Goal: Task Accomplishment & Management: Use online tool/utility

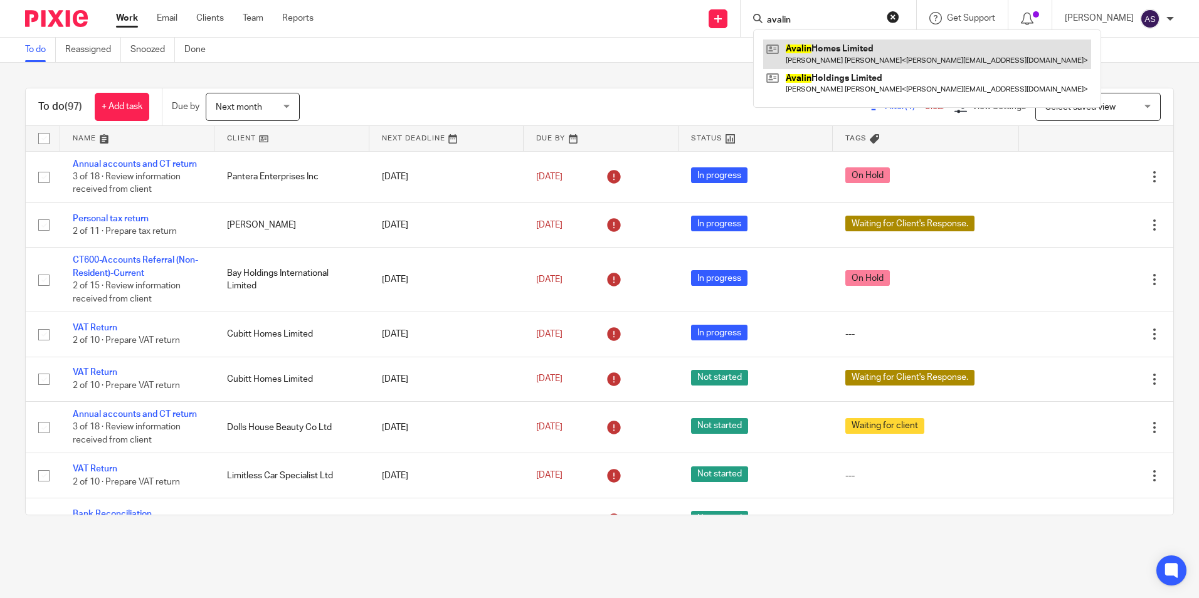
type input "avalin"
click at [848, 44] on link at bounding box center [927, 54] width 328 height 29
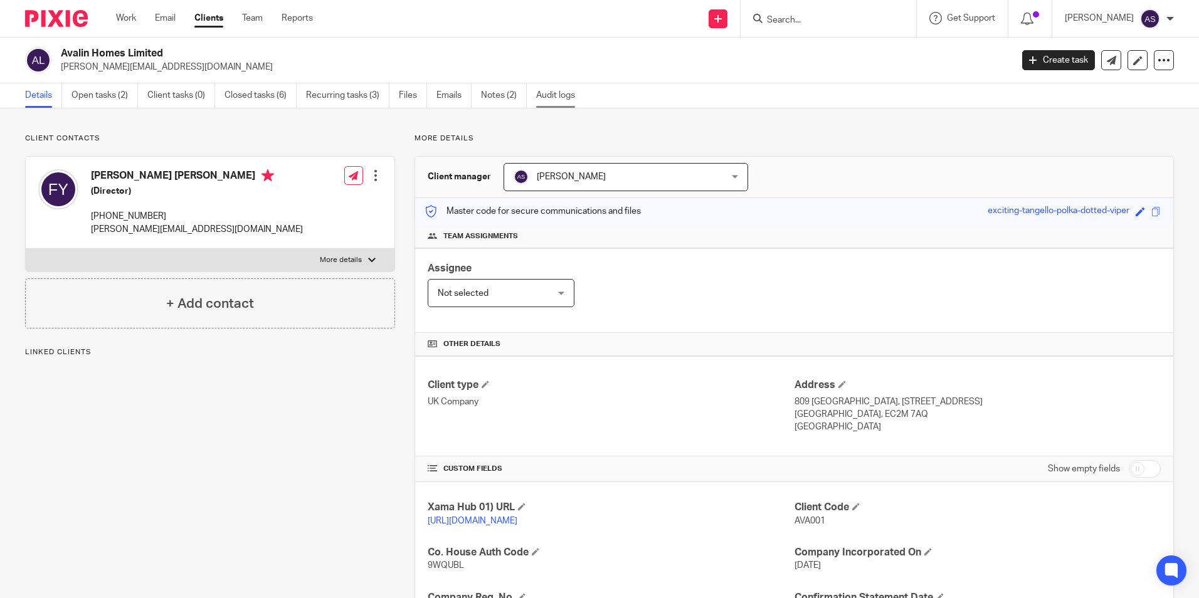
click at [556, 91] on link "Audit logs" at bounding box center [560, 95] width 48 height 24
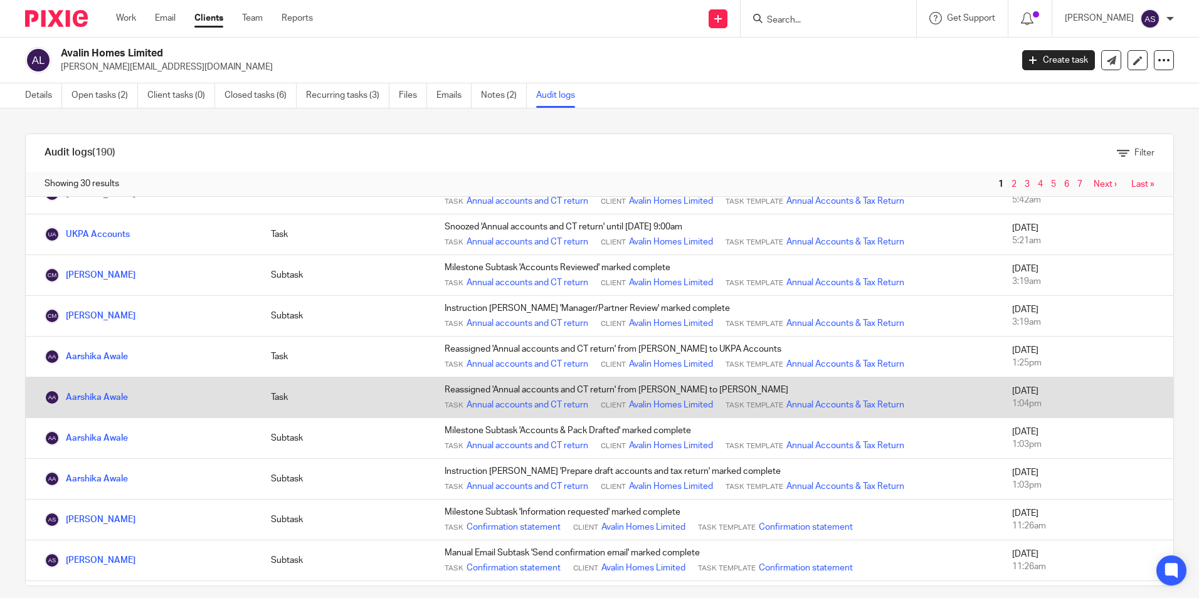
scroll to position [251, 0]
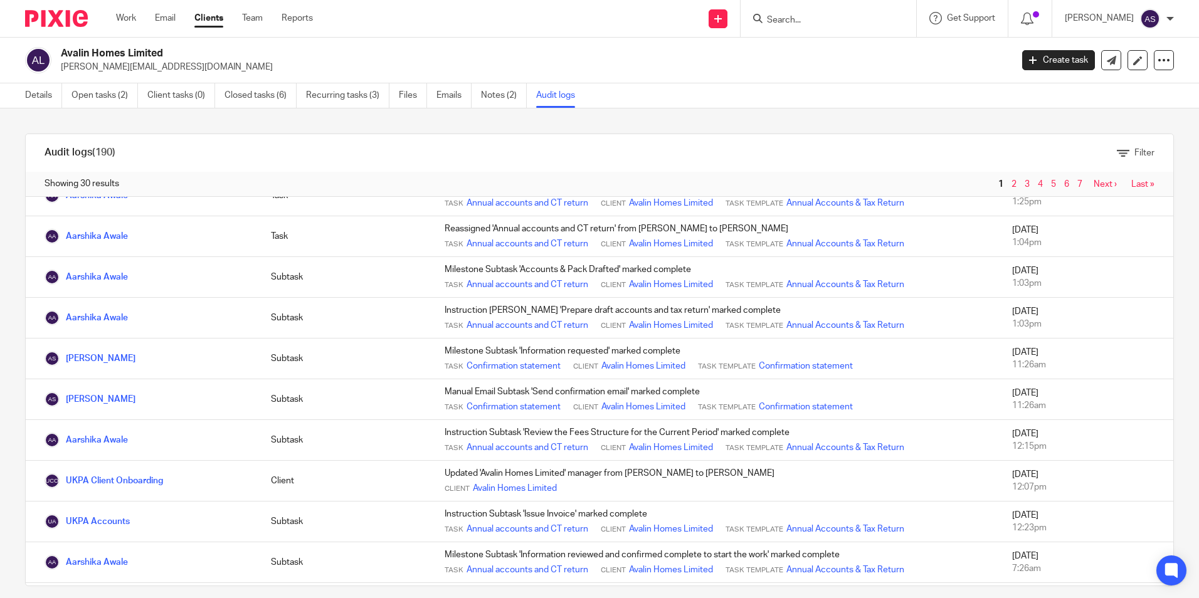
click at [816, 21] on input "Search" at bounding box center [822, 20] width 113 height 11
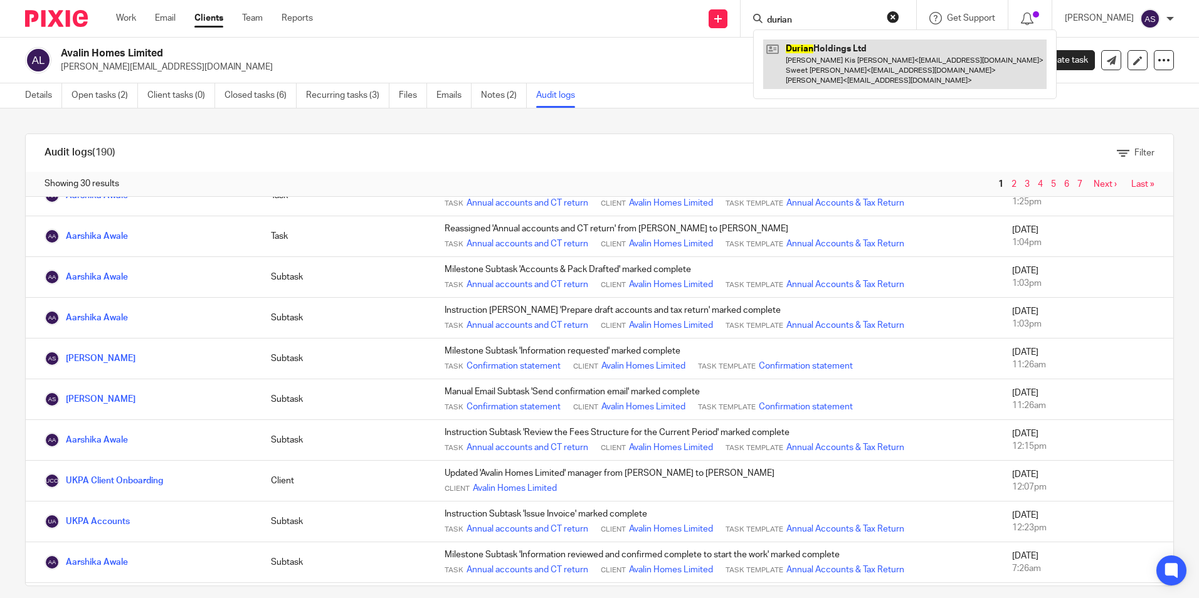
type input "durian"
click at [844, 69] on link at bounding box center [904, 65] width 283 height 50
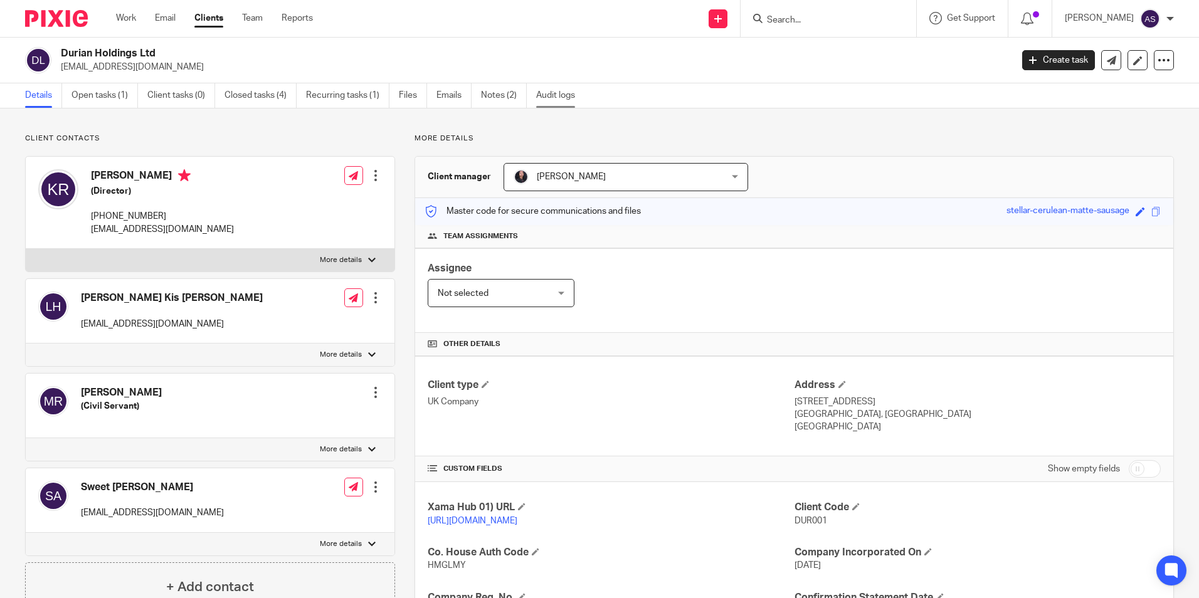
click at [565, 90] on link "Audit logs" at bounding box center [560, 95] width 48 height 24
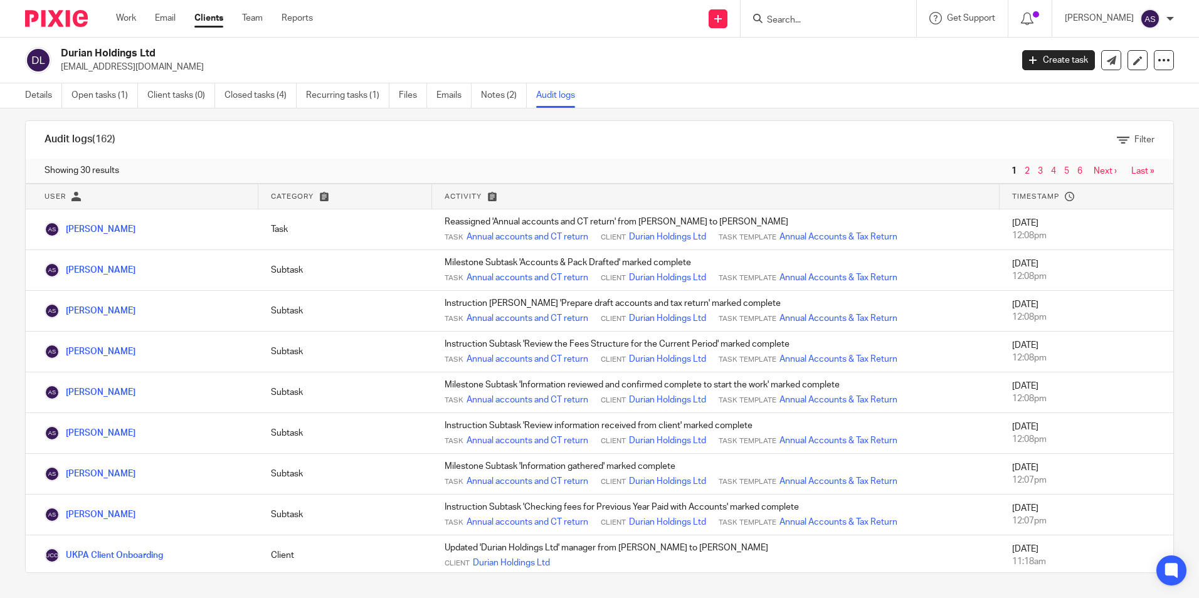
click at [838, 21] on input "Search" at bounding box center [822, 20] width 113 height 11
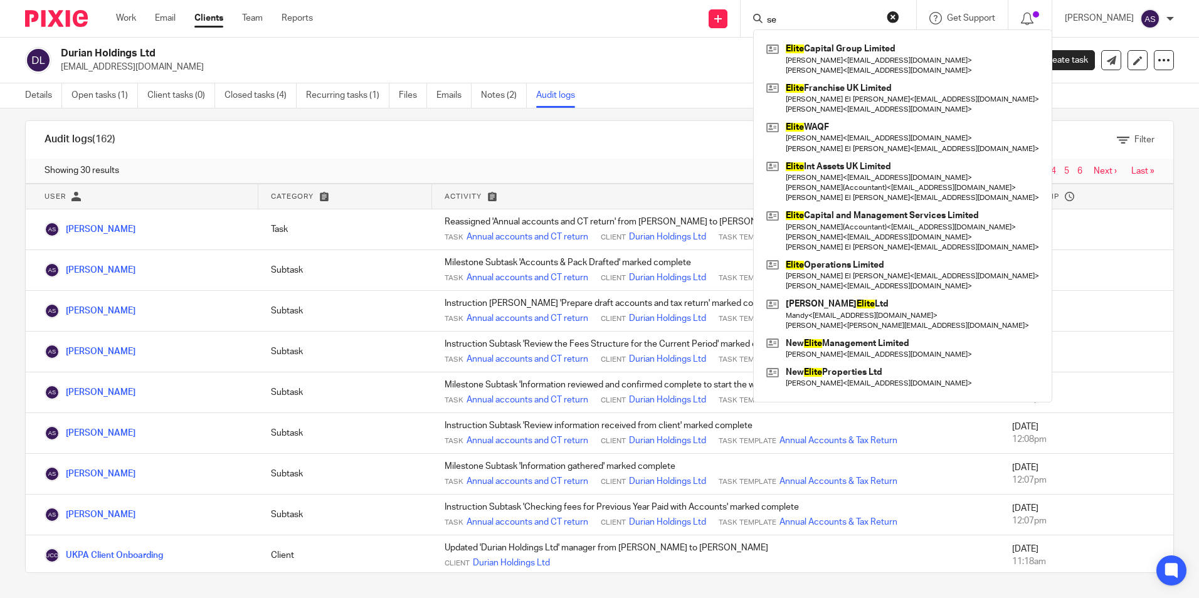
type input "s"
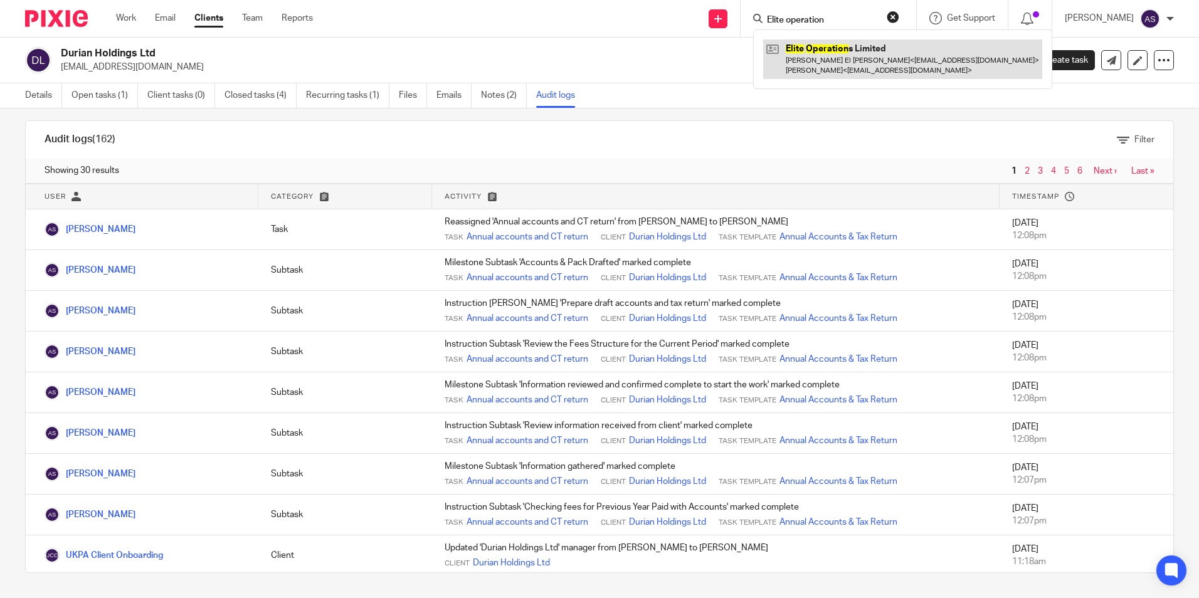
type input "Elite operation"
click at [820, 53] on link at bounding box center [902, 59] width 279 height 39
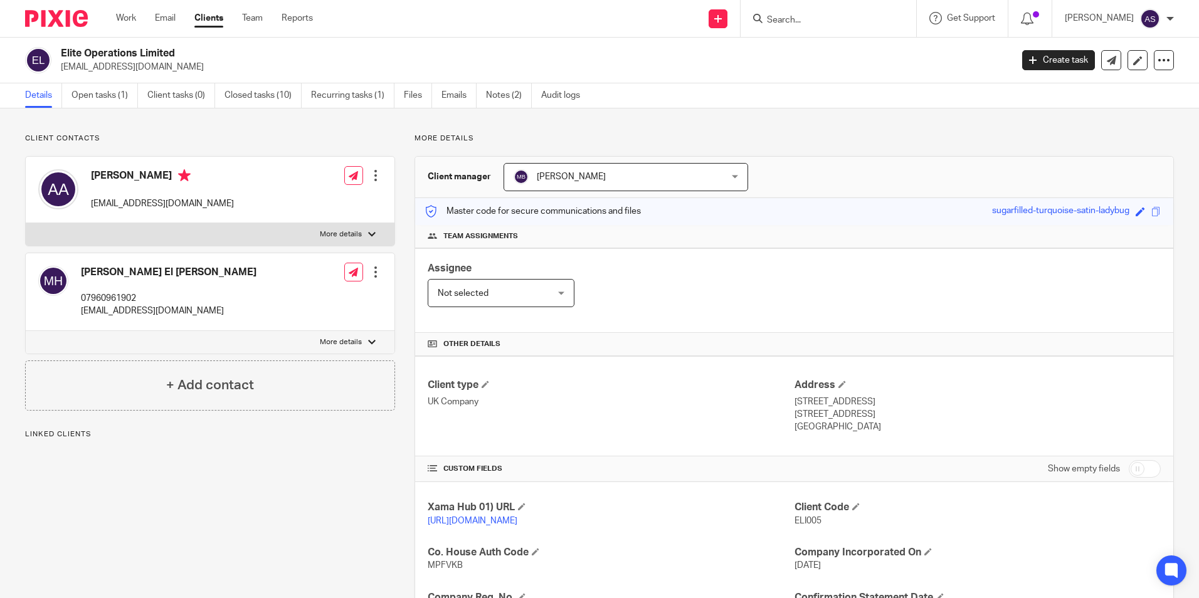
click at [812, 15] on input "Search" at bounding box center [822, 20] width 113 height 11
type input "shubh sh"
click at [848, 58] on link at bounding box center [869, 54] width 212 height 29
click at [563, 97] on link "Audit logs" at bounding box center [565, 95] width 48 height 24
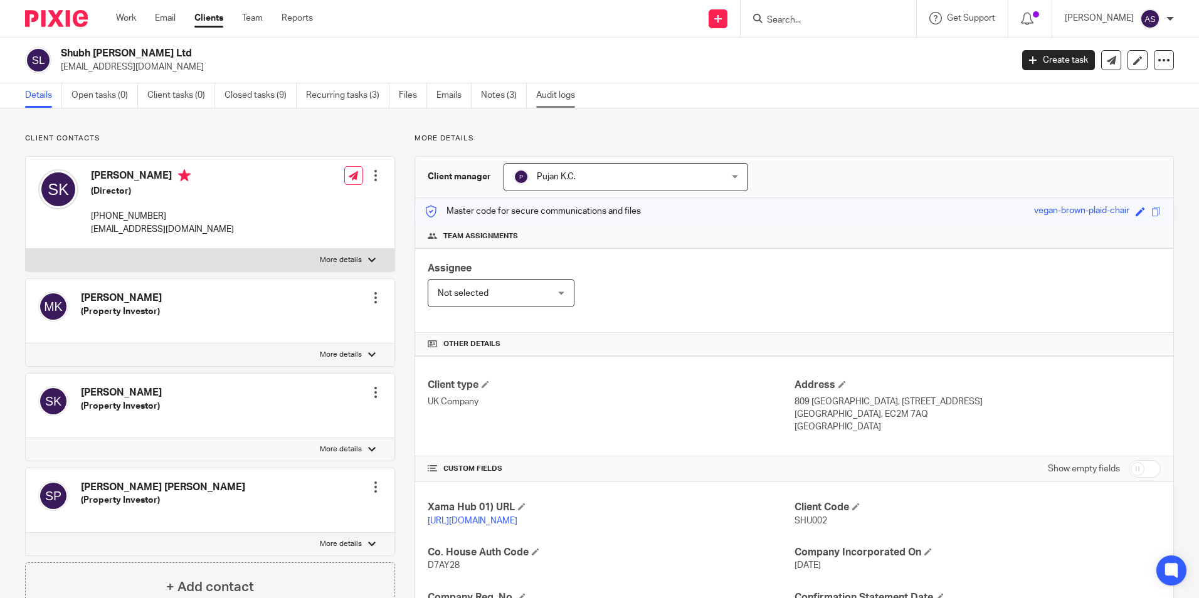
click at [559, 101] on link "Audit logs" at bounding box center [560, 95] width 48 height 24
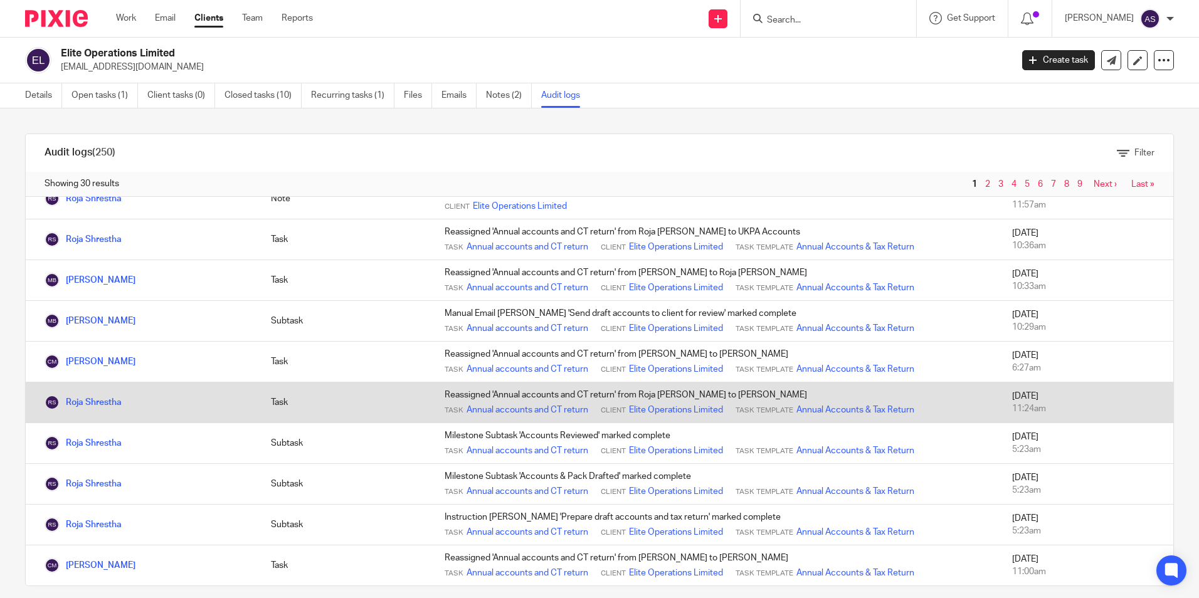
scroll to position [314, 0]
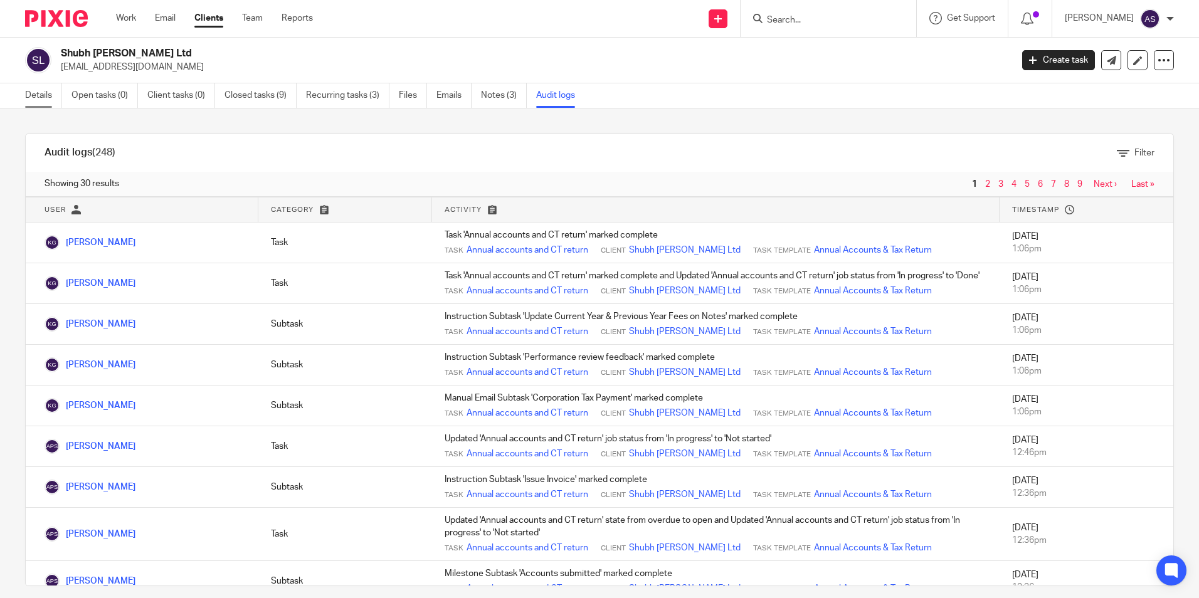
click at [26, 93] on link "Details" at bounding box center [43, 95] width 37 height 24
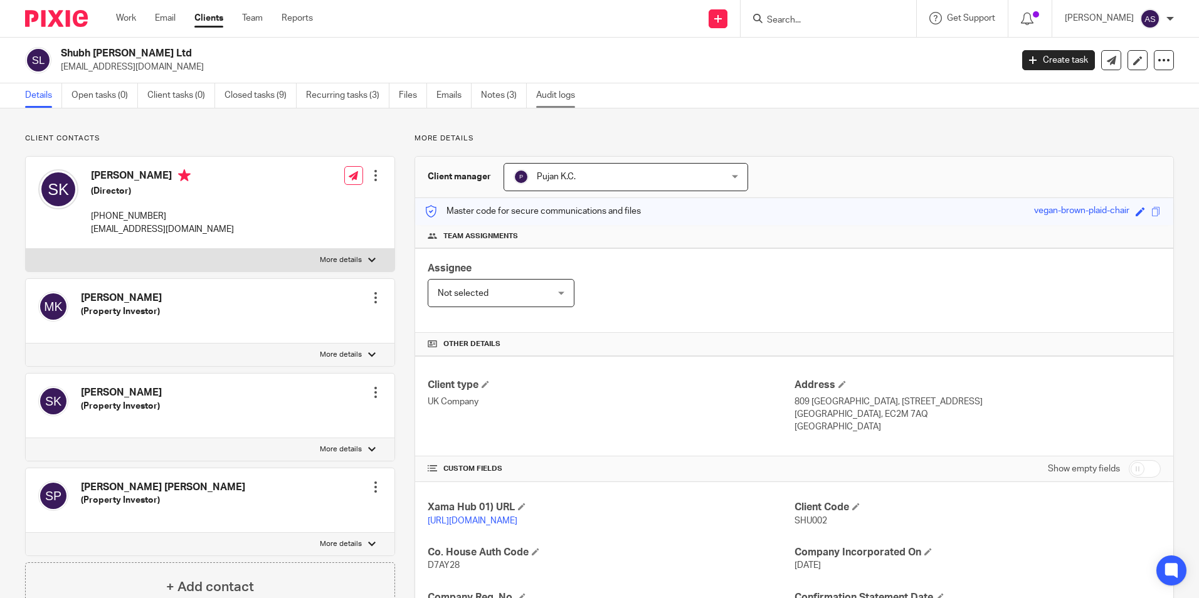
click at [559, 97] on link "Audit logs" at bounding box center [560, 95] width 48 height 24
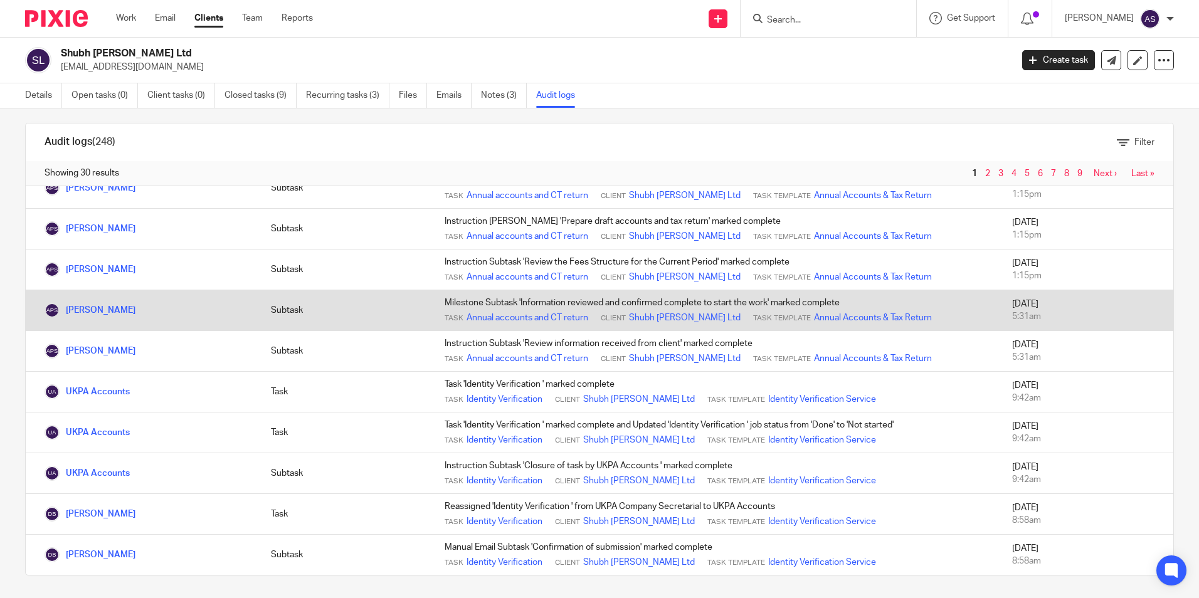
scroll to position [13, 0]
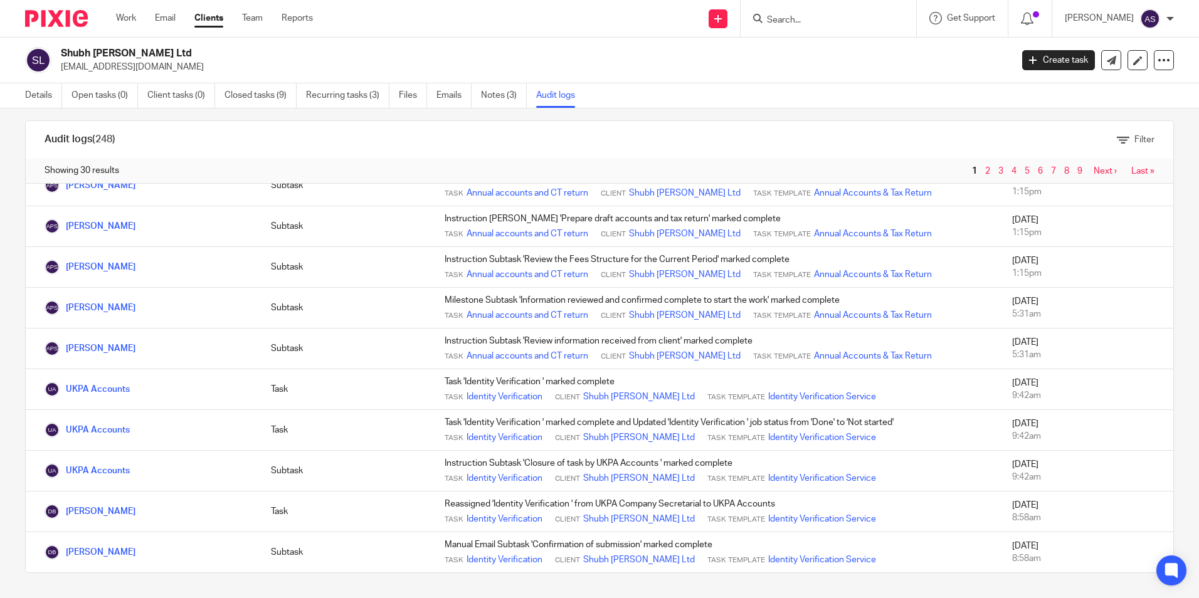
click at [799, 26] on input "Search" at bounding box center [822, 20] width 113 height 11
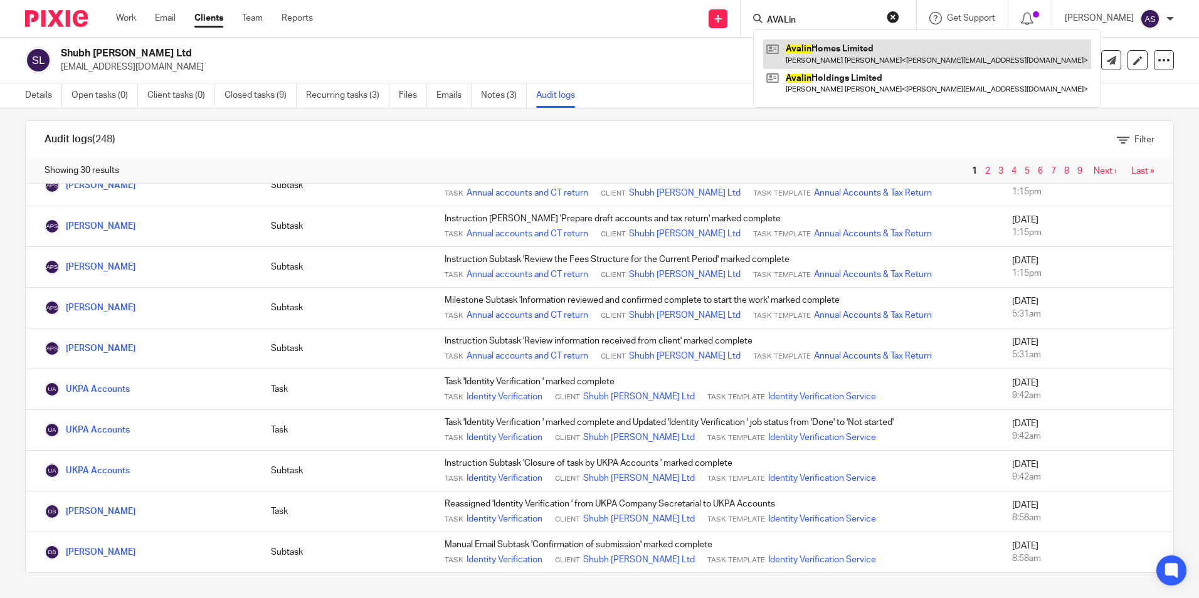
type input "AVALin"
click at [808, 55] on link at bounding box center [927, 54] width 328 height 29
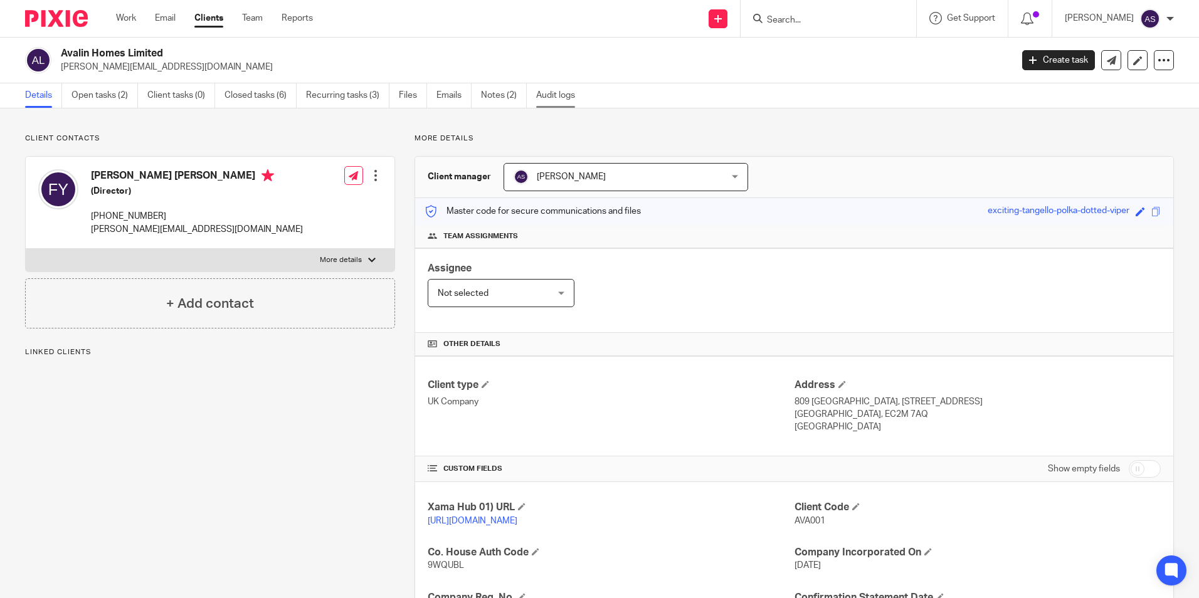
click at [555, 100] on link "Audit logs" at bounding box center [560, 95] width 48 height 24
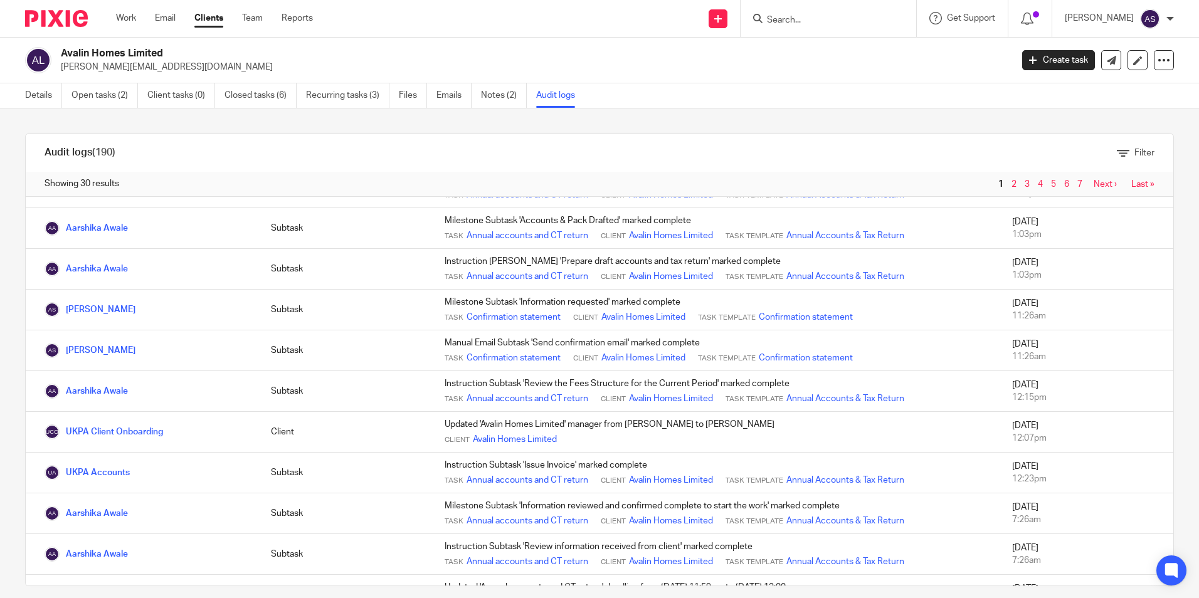
scroll to position [232, 0]
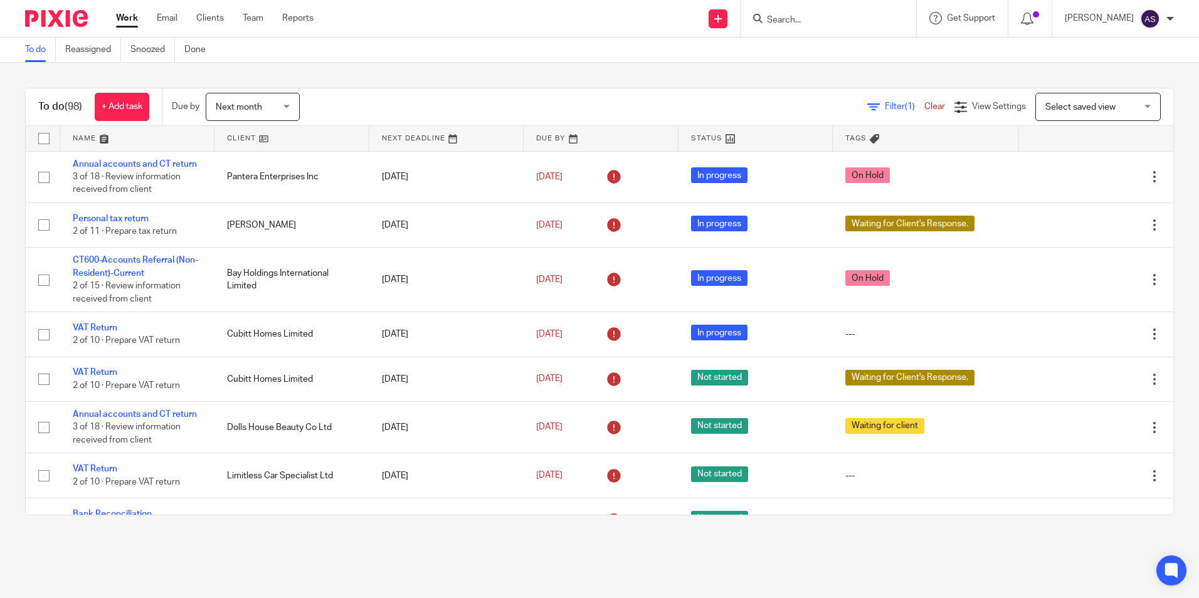
click at [792, 30] on div at bounding box center [829, 18] width 176 height 37
click at [793, 21] on input "Search" at bounding box center [822, 20] width 113 height 11
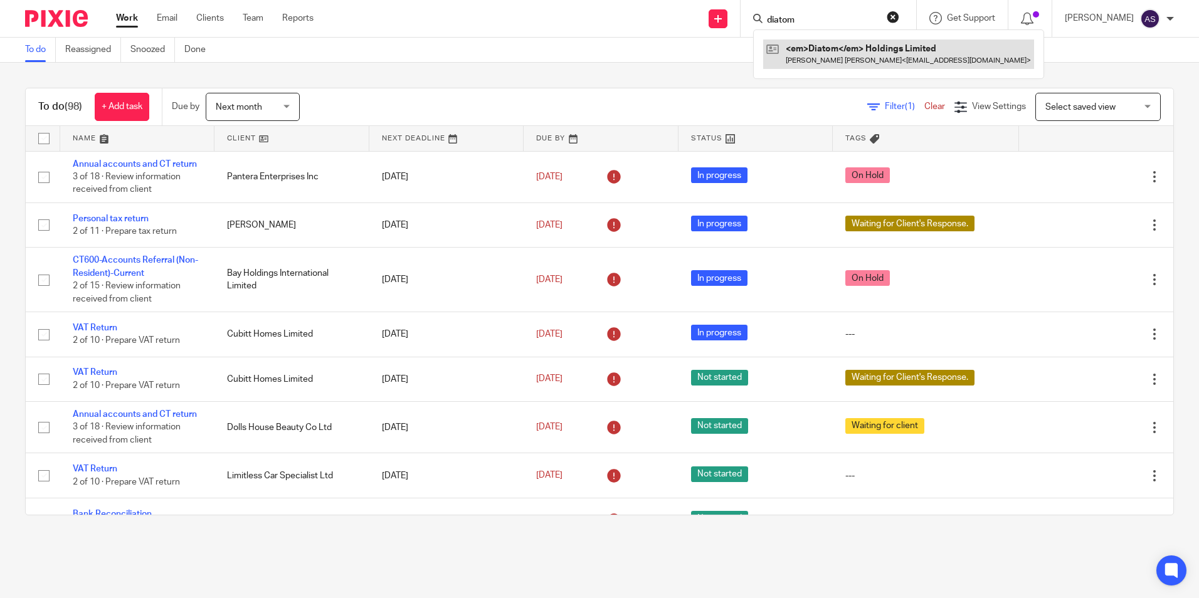
type input "diatom"
click at [862, 50] on link at bounding box center [898, 54] width 271 height 29
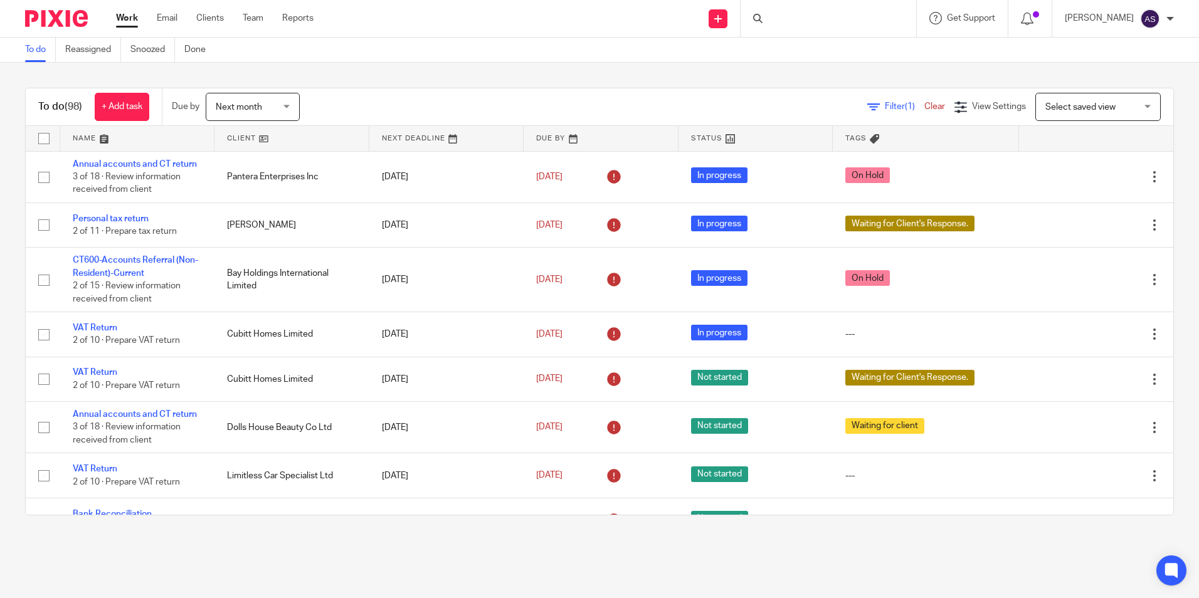
click at [792, 22] on div at bounding box center [829, 18] width 176 height 37
click at [791, 21] on input "Search" at bounding box center [822, 20] width 113 height 11
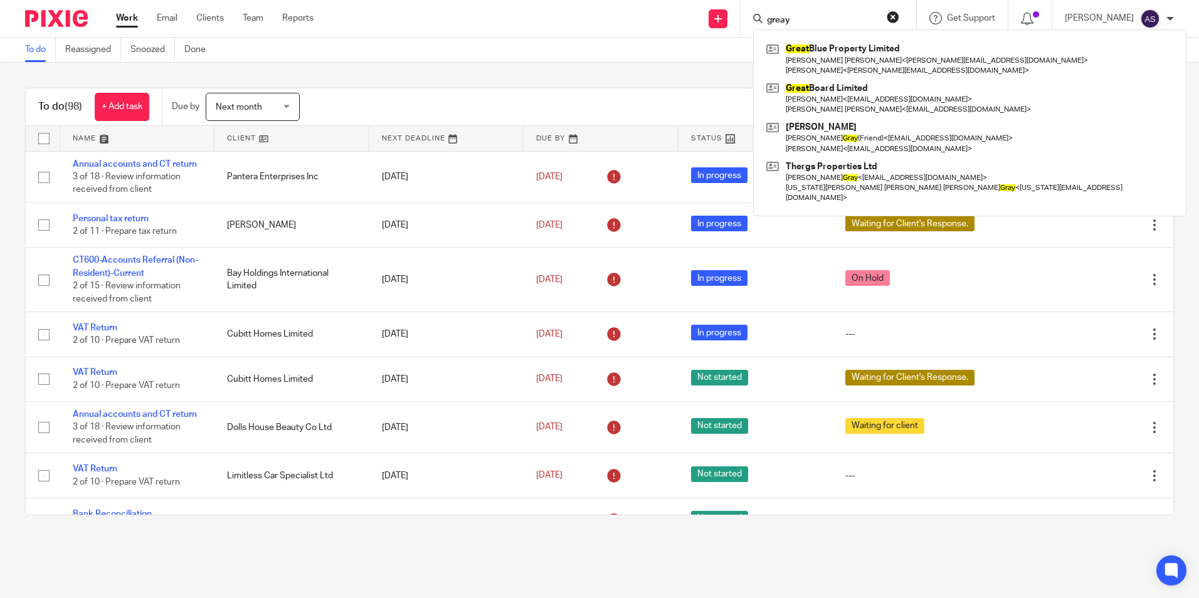
type input "greay"
click button "submit" at bounding box center [0, 0] width 0 height 0
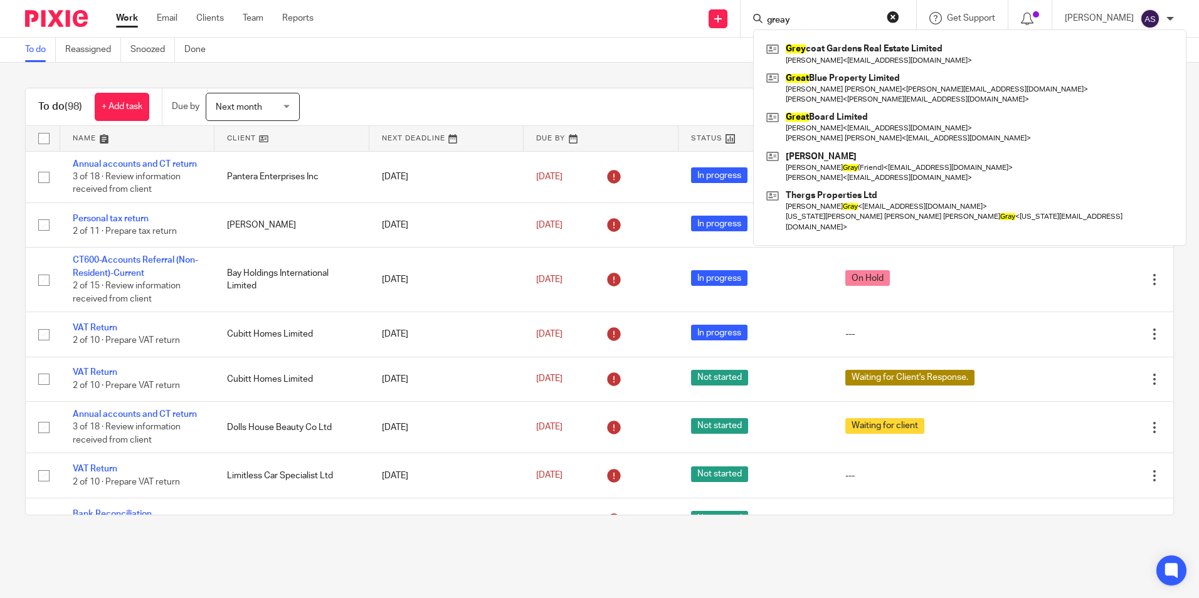
click at [812, 18] on input "greay" at bounding box center [822, 20] width 113 height 11
drag, startPoint x: 808, startPoint y: 21, endPoint x: 746, endPoint y: 21, distance: 62.1
click at [746, 21] on div "Send new email Create task Add client greay Grey coat Gardens Real Estate Limit…" at bounding box center [765, 18] width 867 height 37
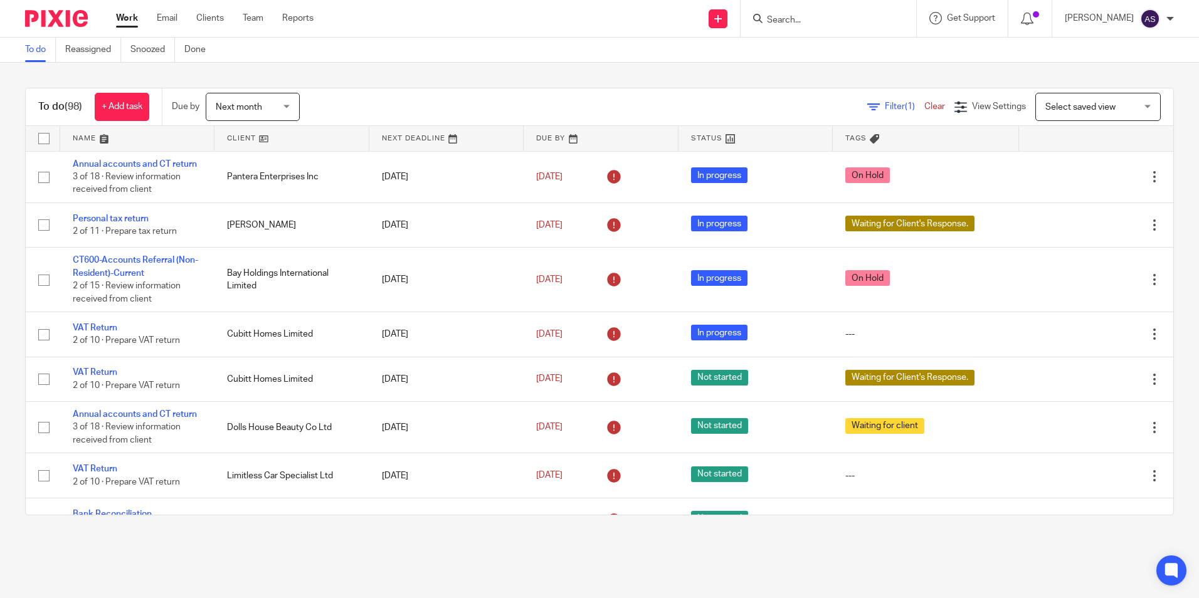
click at [820, 23] on input "Search" at bounding box center [822, 20] width 113 height 11
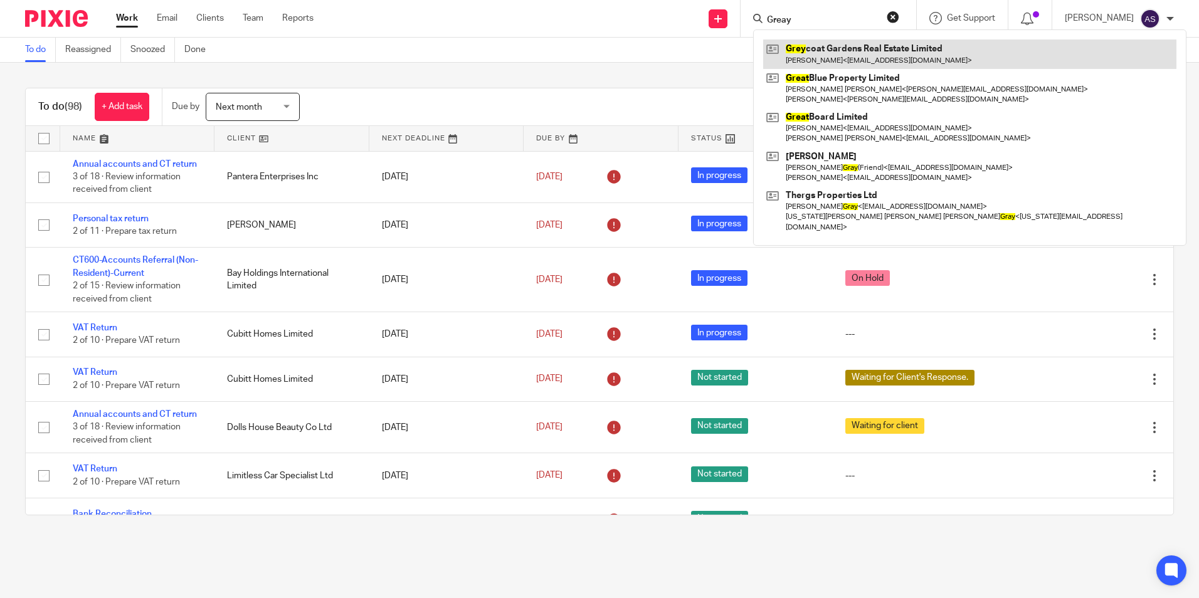
type input "Greay"
click at [855, 59] on link at bounding box center [969, 54] width 413 height 29
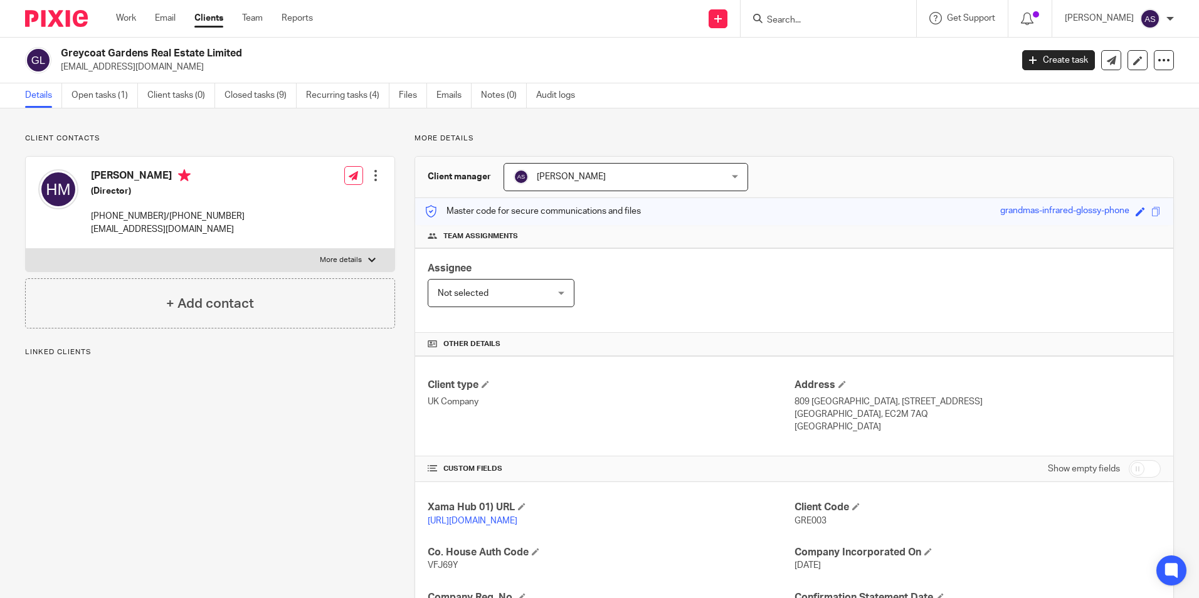
click at [163, 55] on h2 "Greycoat Gardens Real Estate Limited" at bounding box center [438, 53] width 754 height 13
copy div "Greycoat Gardens Real Estate Limited"
click at [87, 94] on link "Open tasks (3)" at bounding box center [104, 95] width 66 height 24
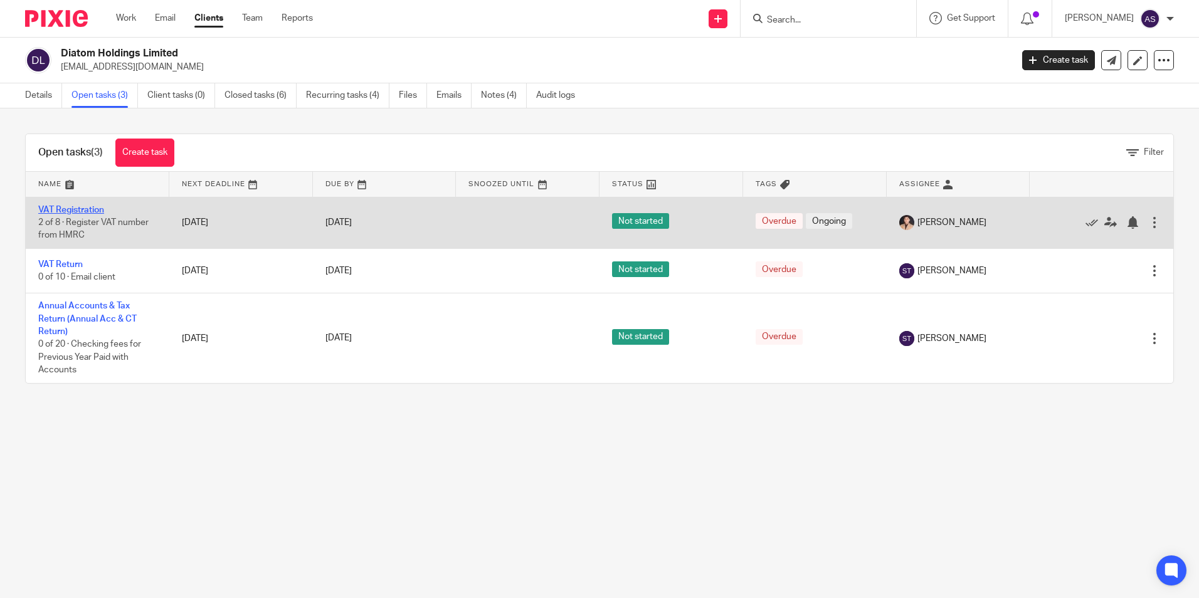
click at [79, 209] on link "VAT Registration" at bounding box center [71, 210] width 66 height 9
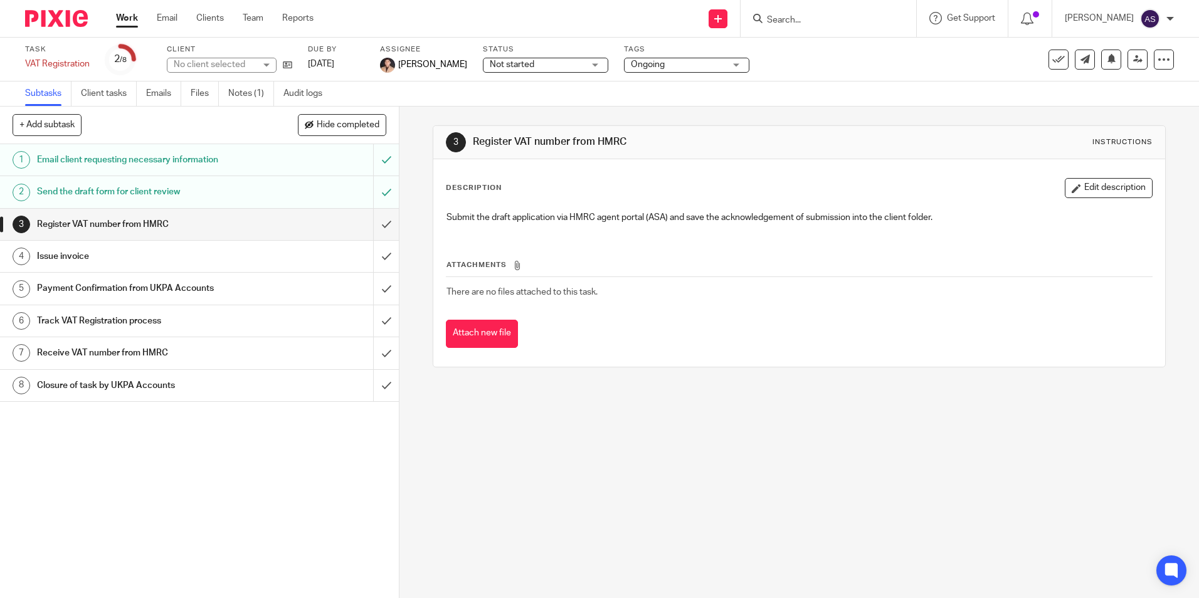
click at [190, 157] on h1 "Email client requesting necessary information" at bounding box center [145, 159] width 216 height 19
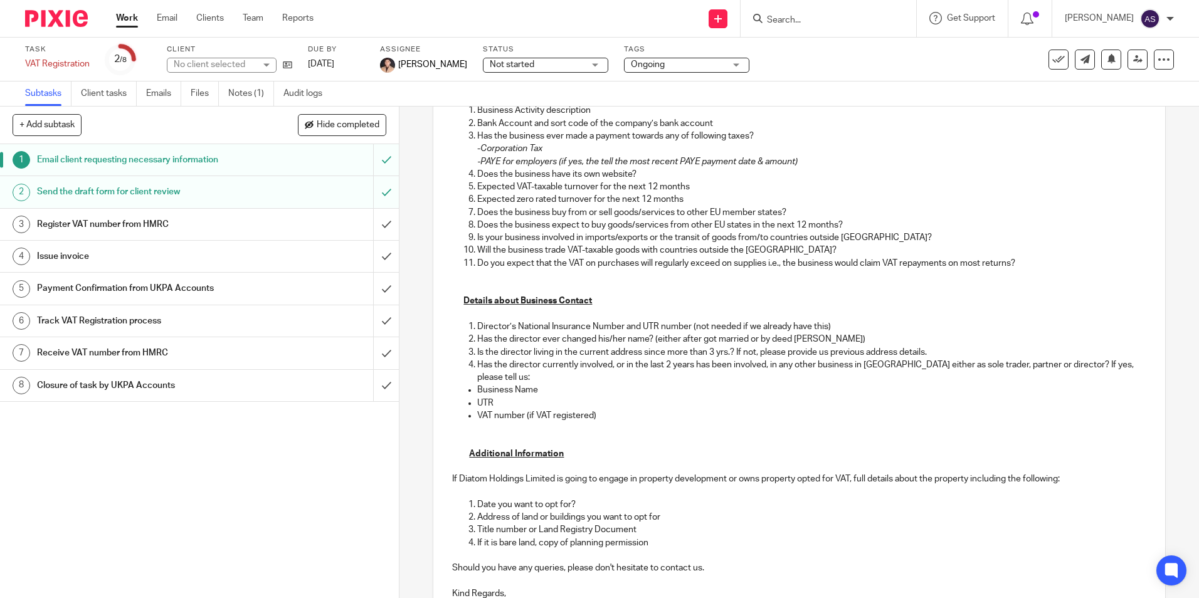
scroll to position [472, 0]
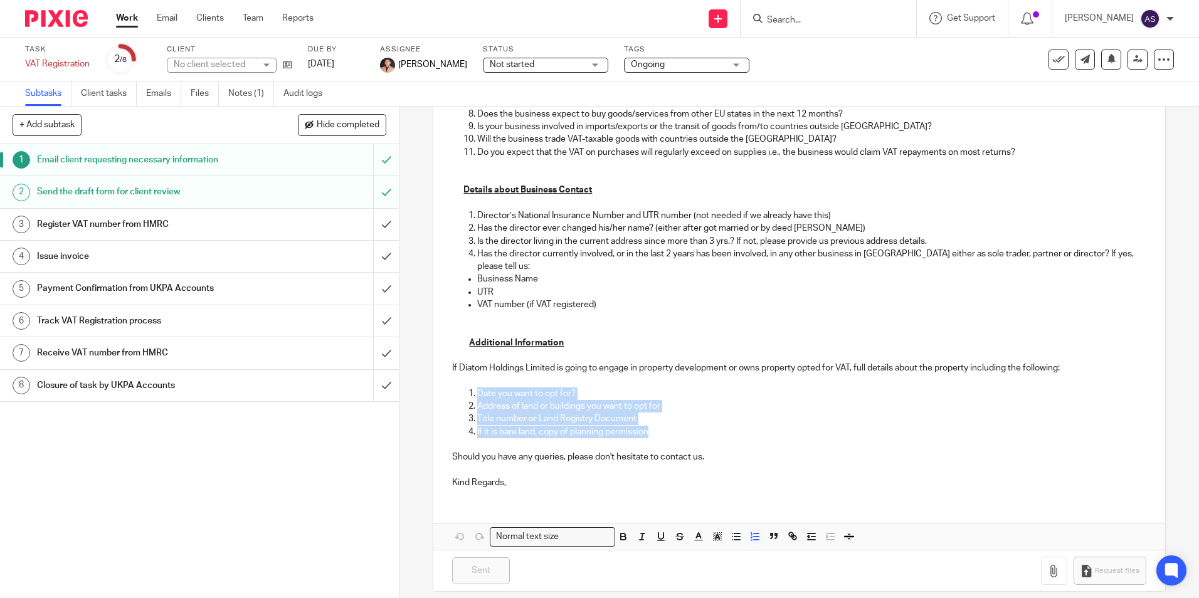
drag, startPoint x: 508, startPoint y: 383, endPoint x: 663, endPoint y: 416, distance: 158.3
click at [663, 416] on ol "Date you want to opt for? Address of land or buildings you want to opt for Titl…" at bounding box center [799, 413] width 694 height 51
click at [720, 451] on p "Should you have any queries, please don't hesitate to contact us." at bounding box center [799, 457] width 694 height 13
